Goal: Information Seeking & Learning: Check status

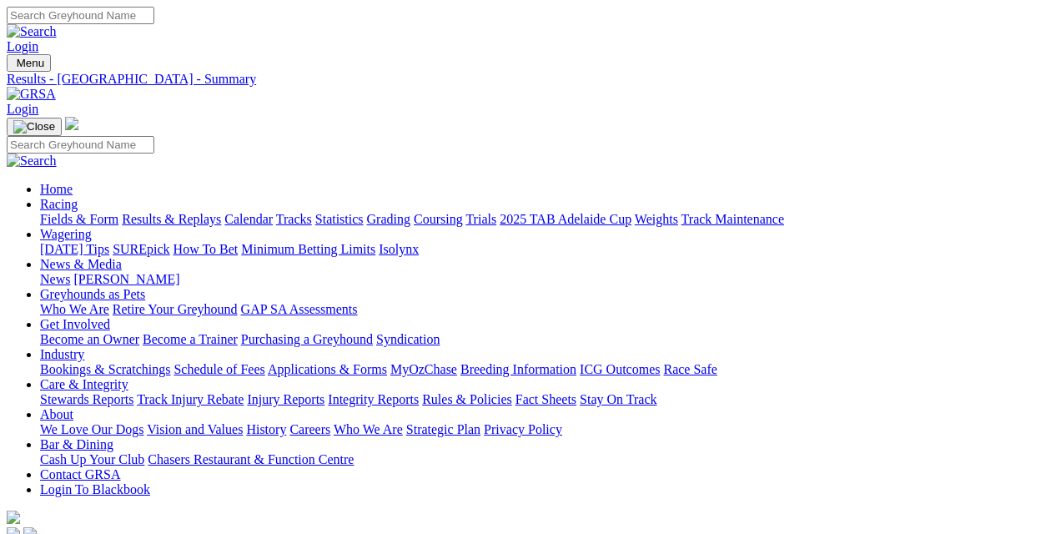
click at [186, 212] on link "Results & Replays" at bounding box center [171, 219] width 99 height 14
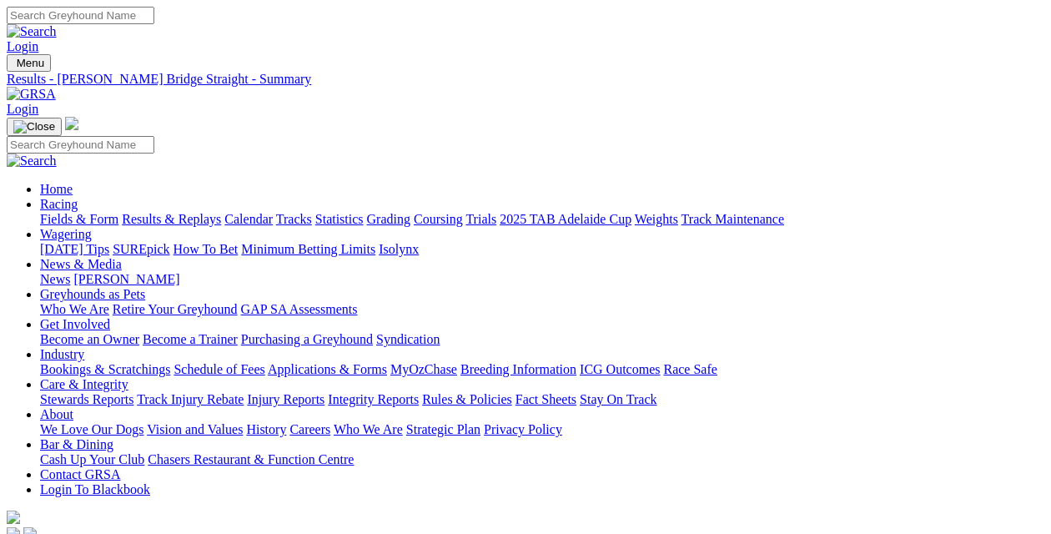
click at [185, 212] on link "Results & Replays" at bounding box center [171, 219] width 99 height 14
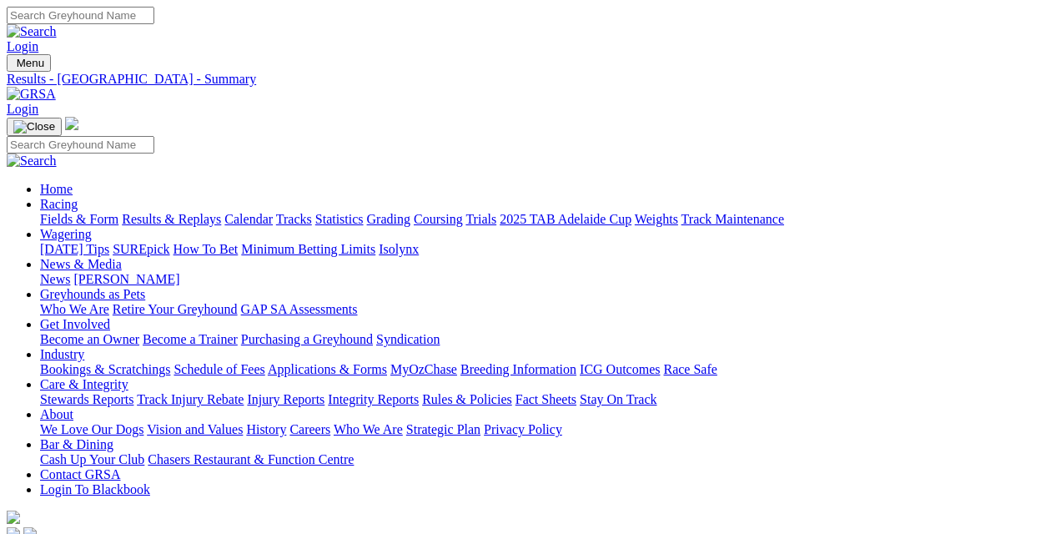
click at [51, 212] on link "Fields & Form" at bounding box center [79, 219] width 78 height 14
